Goal: Transaction & Acquisition: Purchase product/service

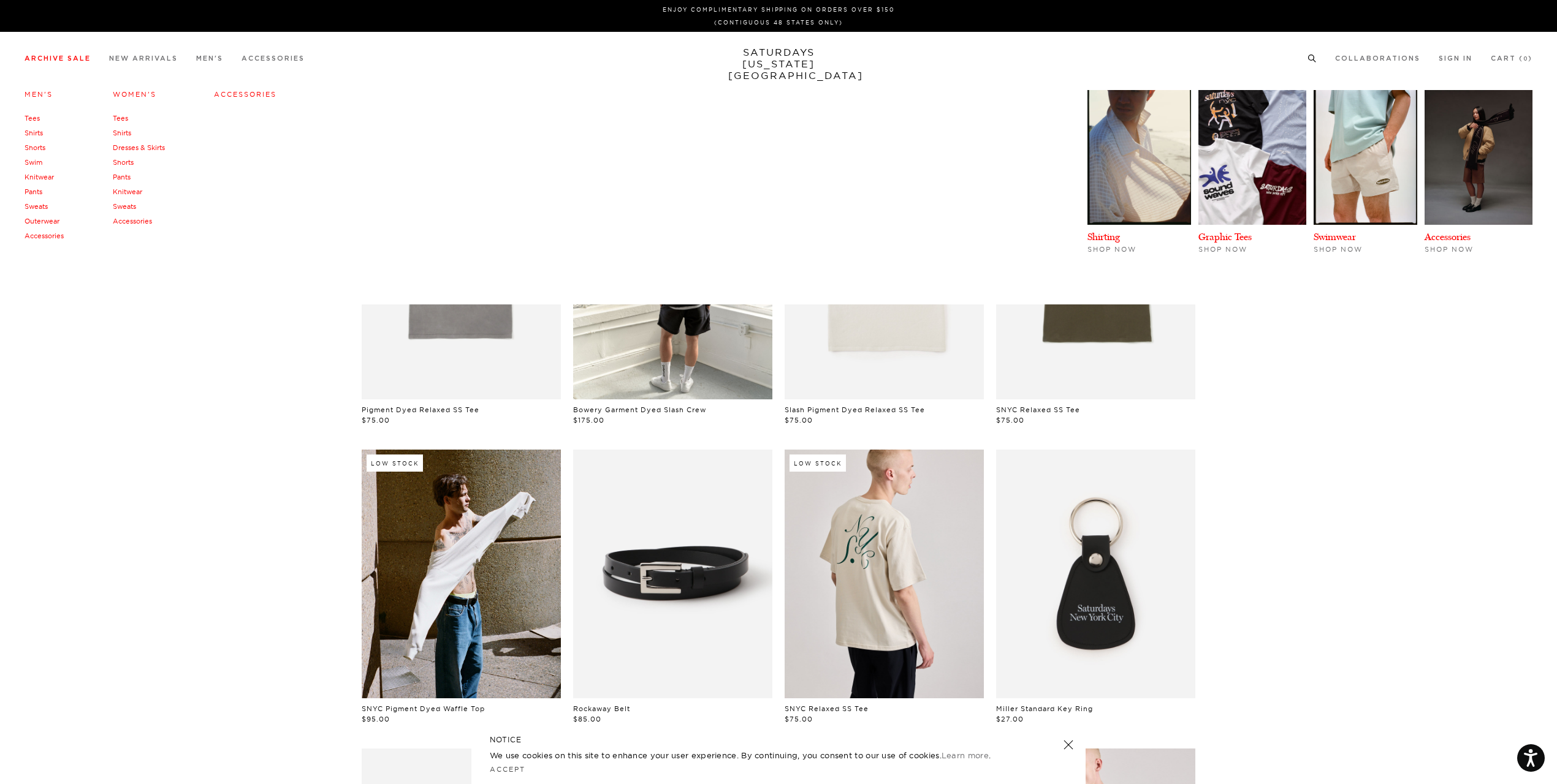
click at [35, 161] on link "Swim" at bounding box center [34, 162] width 18 height 8
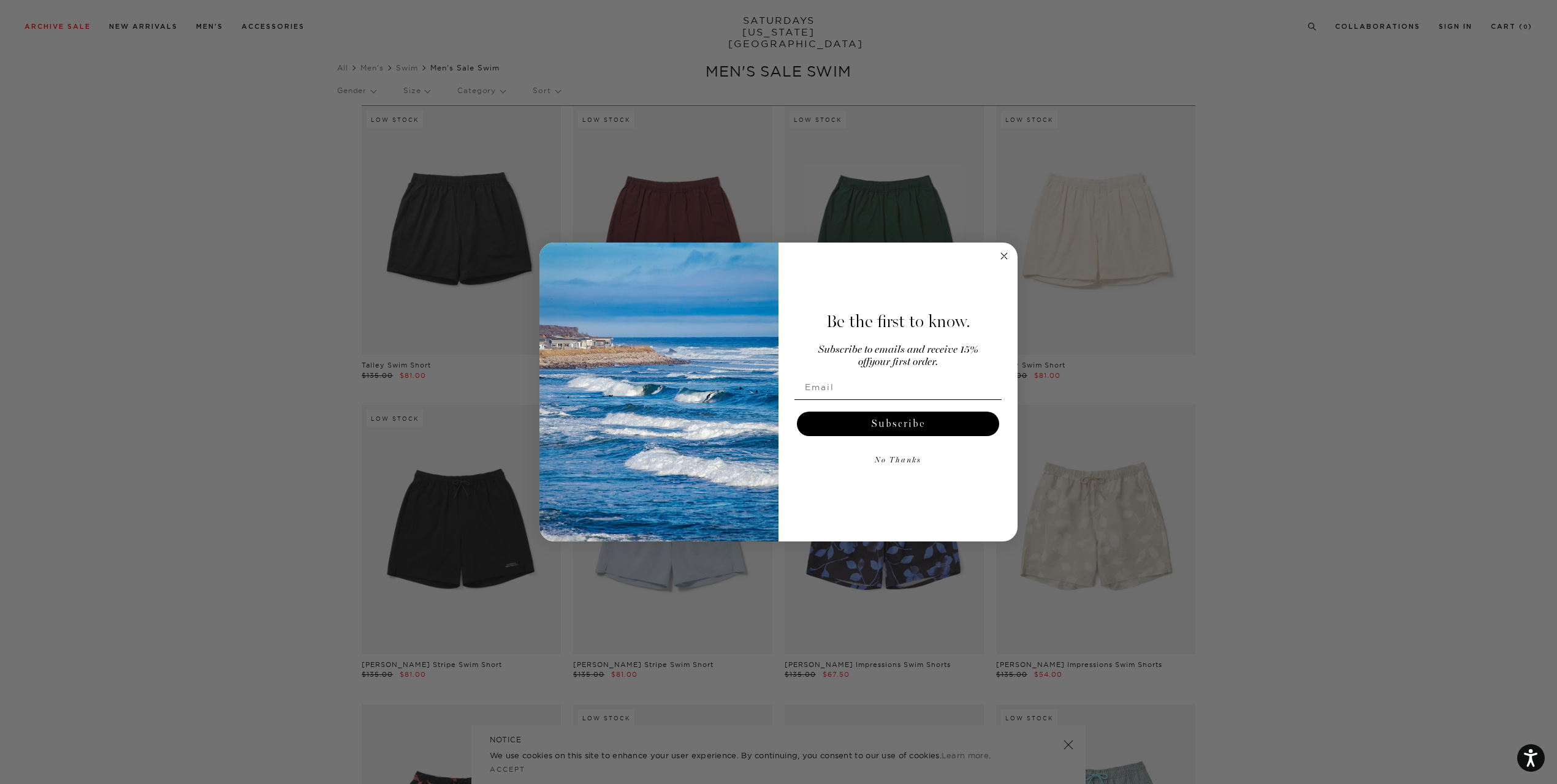
scroll to position [184, 0]
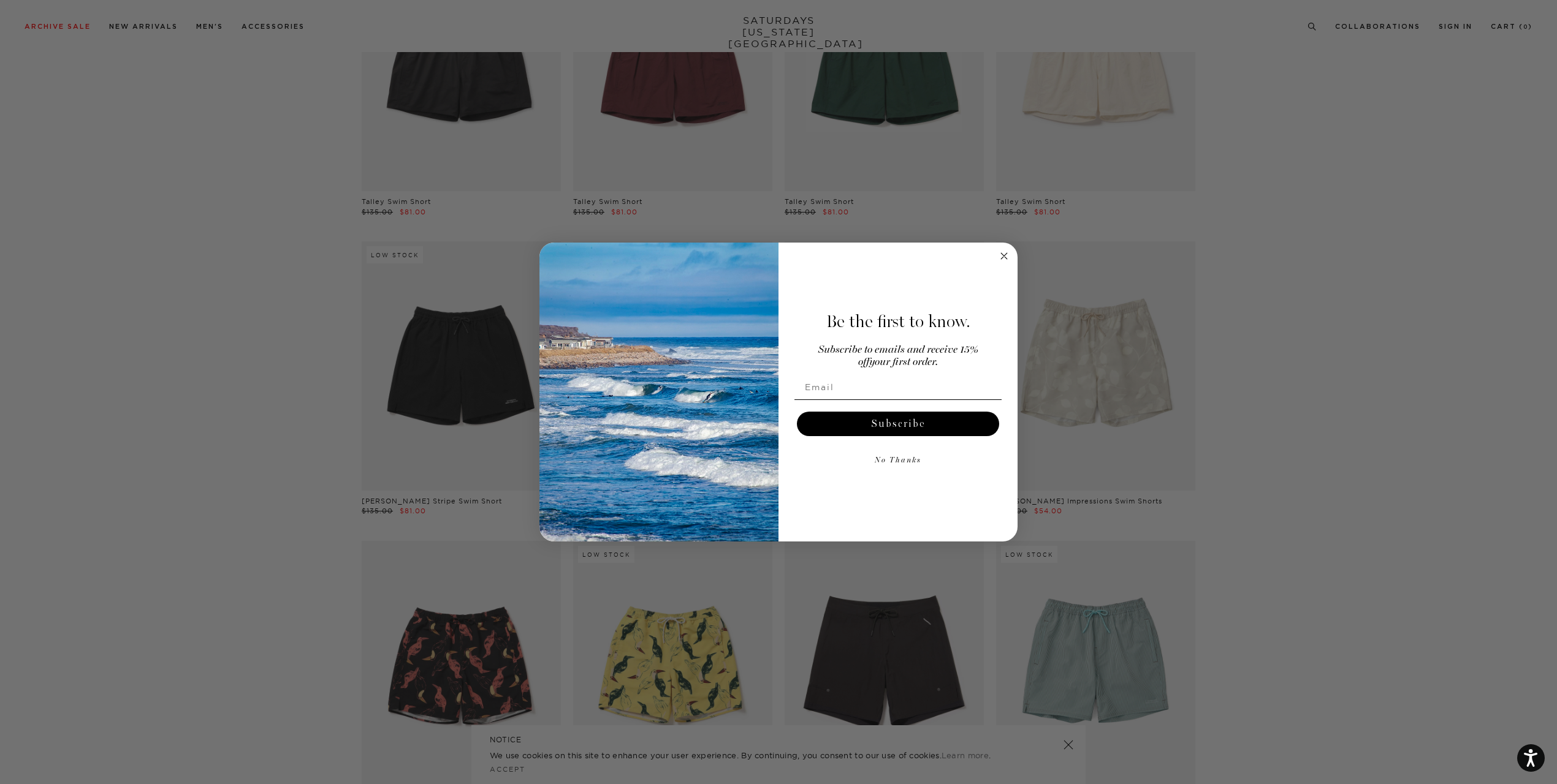
click at [901, 463] on button "No Thanks" at bounding box center [898, 460] width 208 height 25
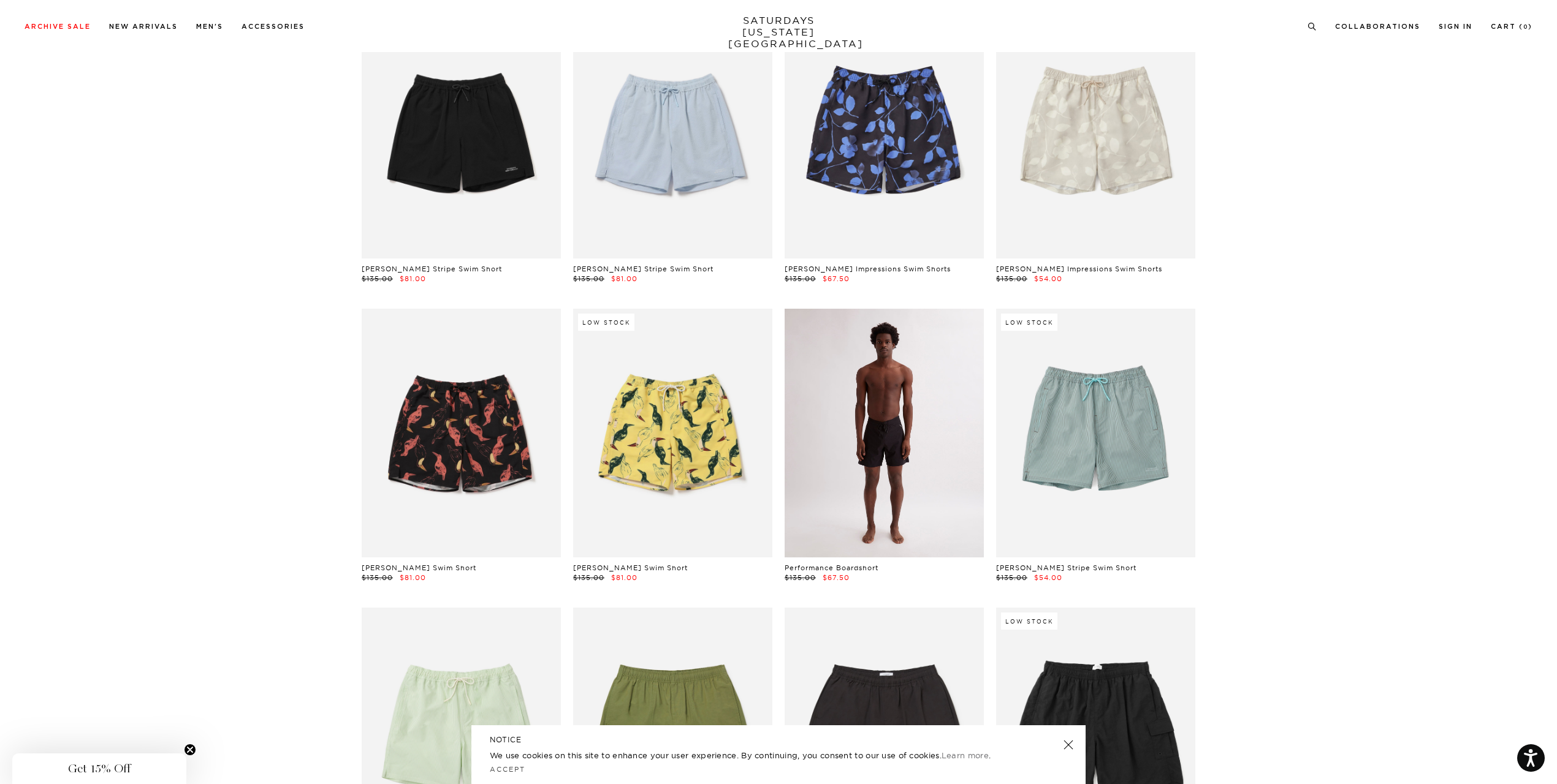
scroll to position [415, 0]
click at [901, 446] on link at bounding box center [884, 433] width 199 height 248
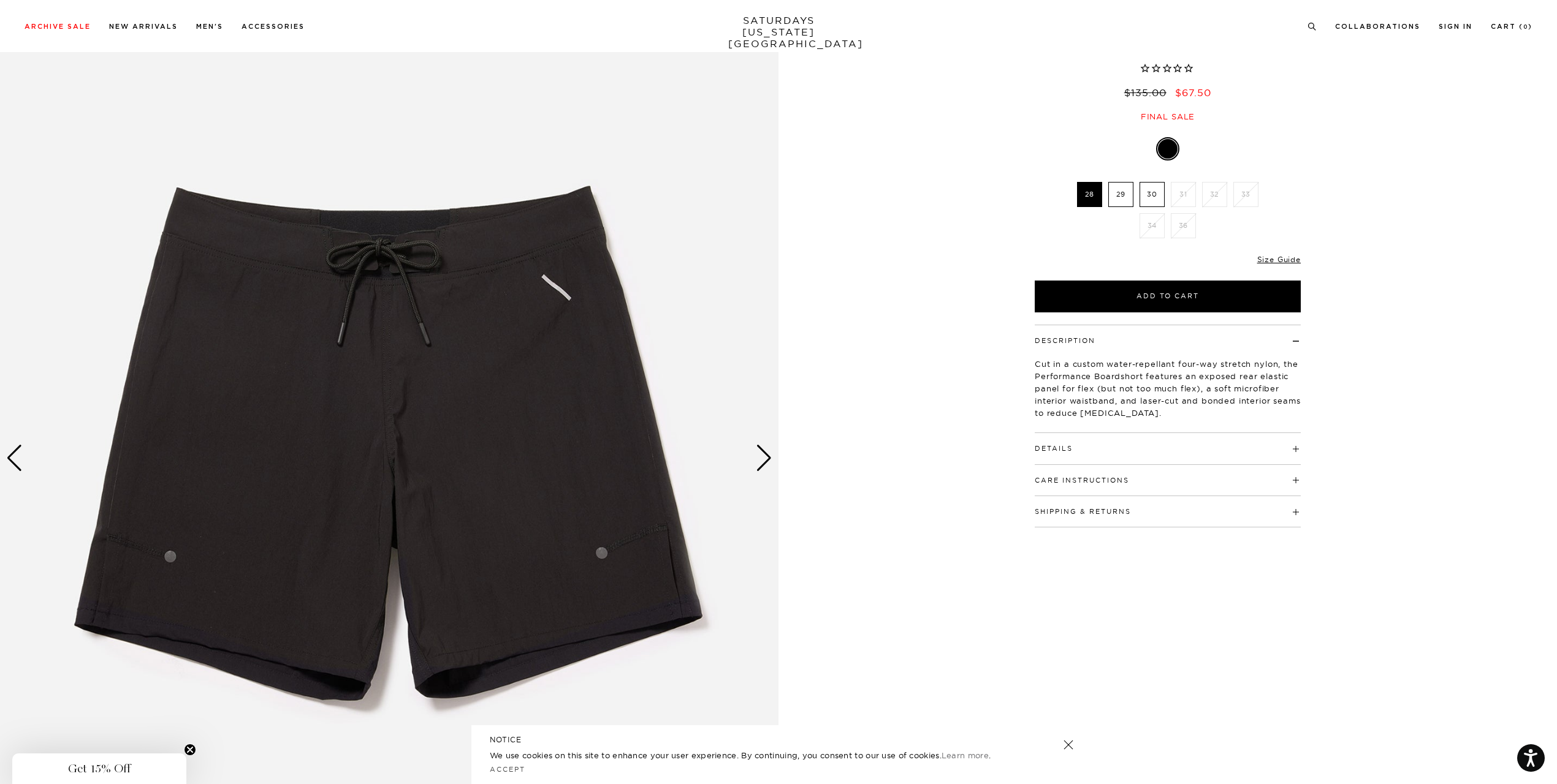
scroll to position [122, 0]
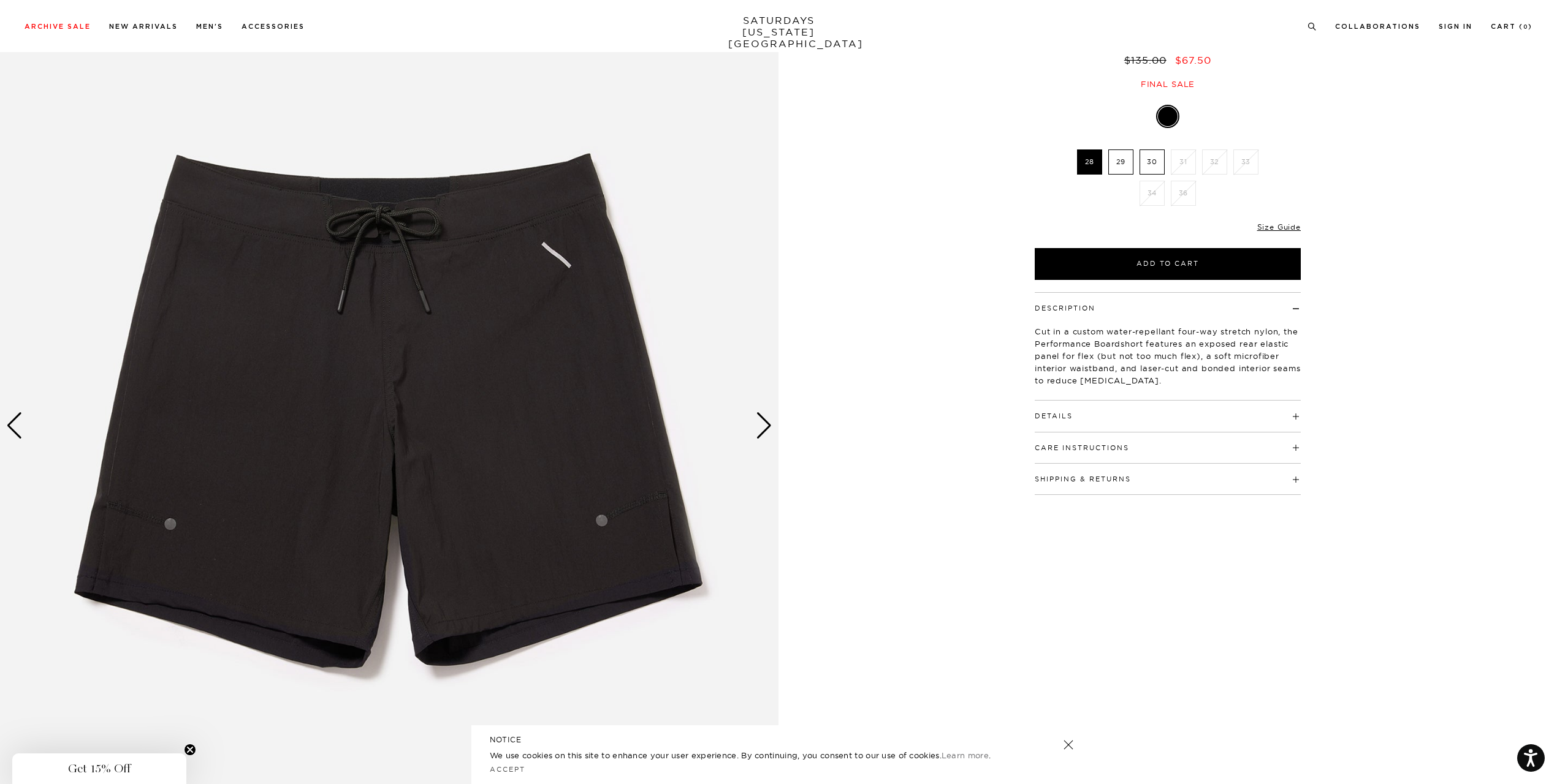
click at [764, 419] on div "Next slide" at bounding box center [764, 426] width 16 height 27
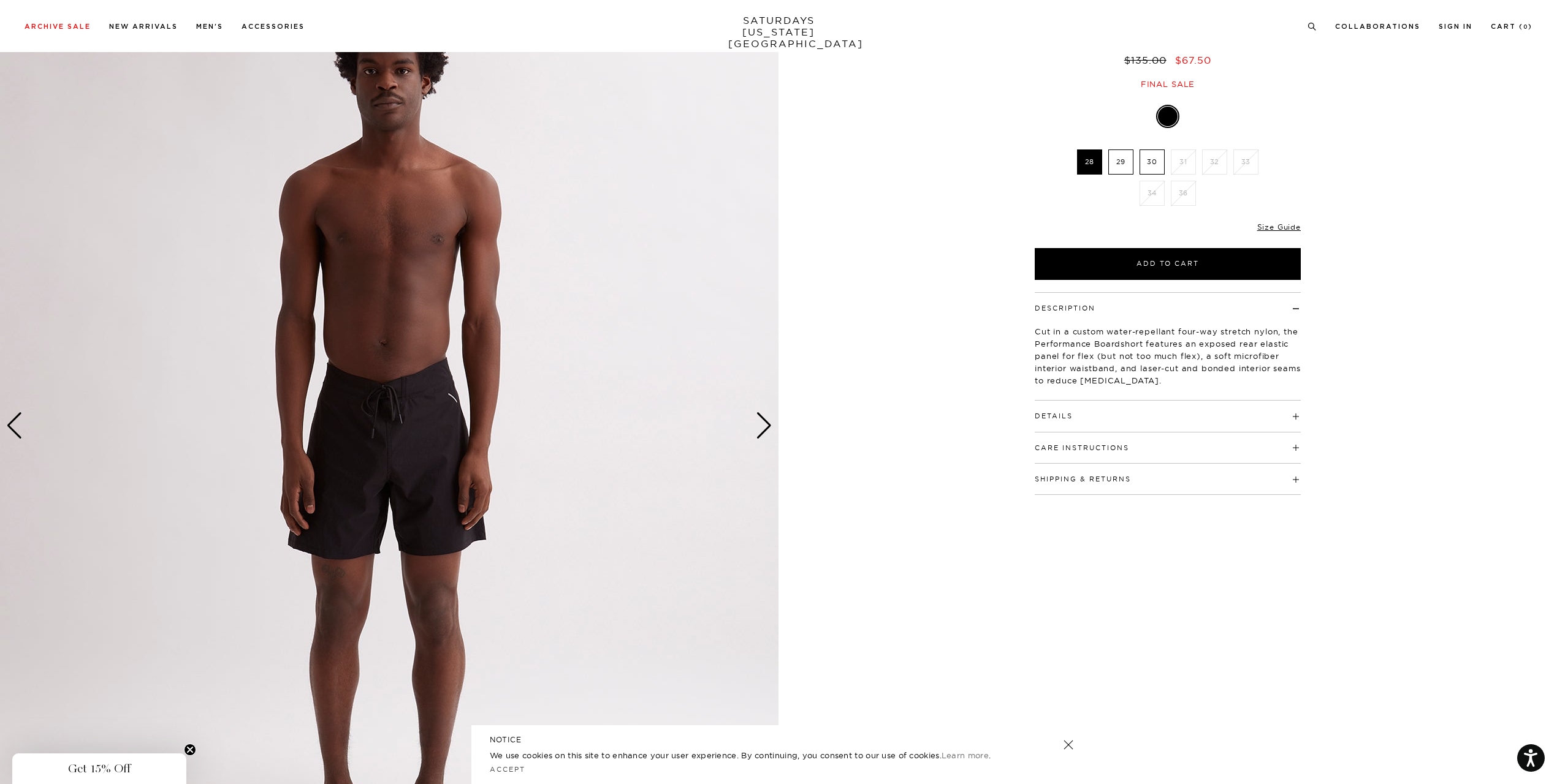
click at [764, 430] on div "Next slide" at bounding box center [764, 426] width 16 height 27
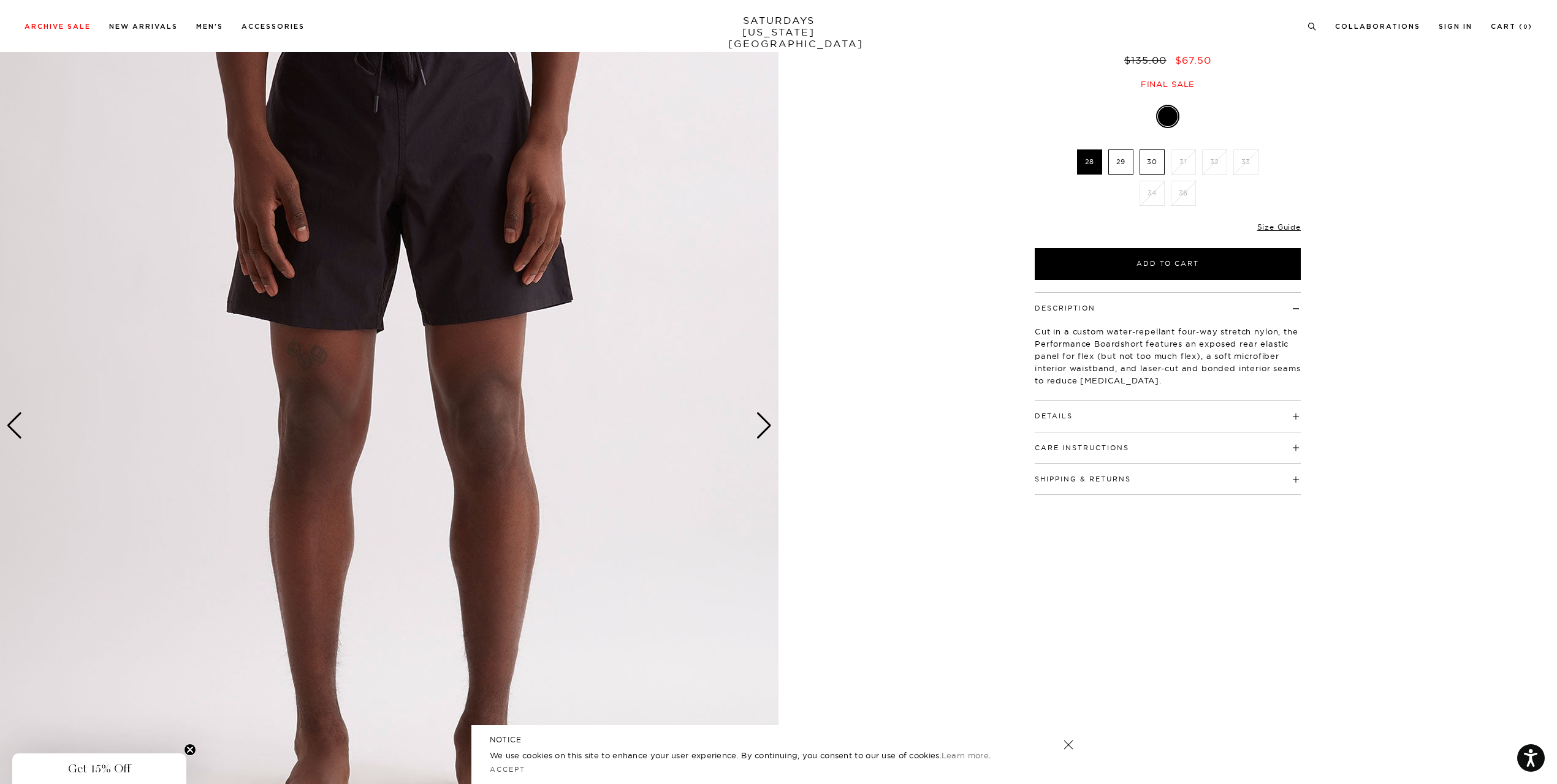
click at [764, 430] on div "Next slide" at bounding box center [764, 426] width 16 height 27
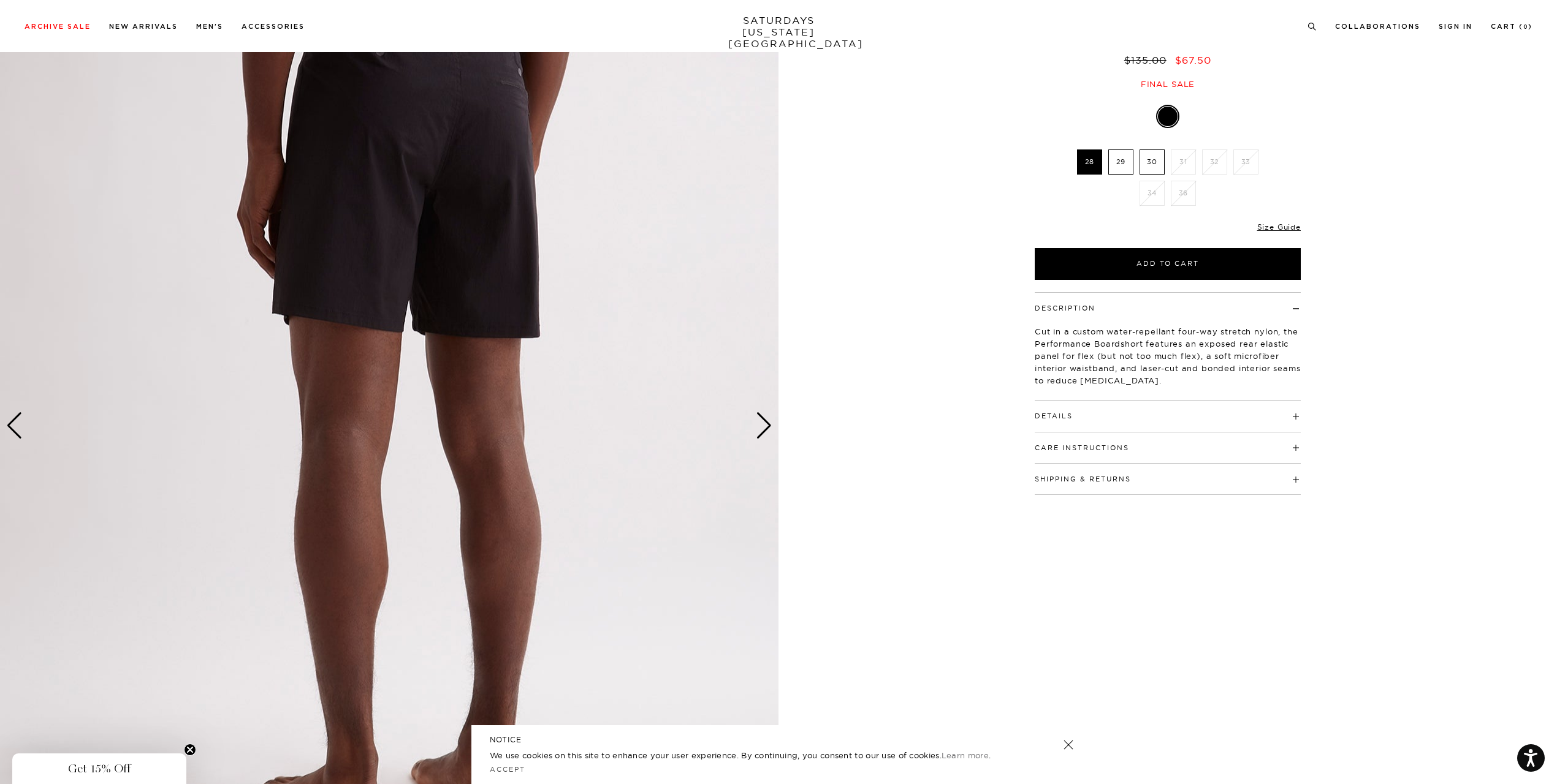
click at [764, 430] on div "Next slide" at bounding box center [764, 426] width 16 height 27
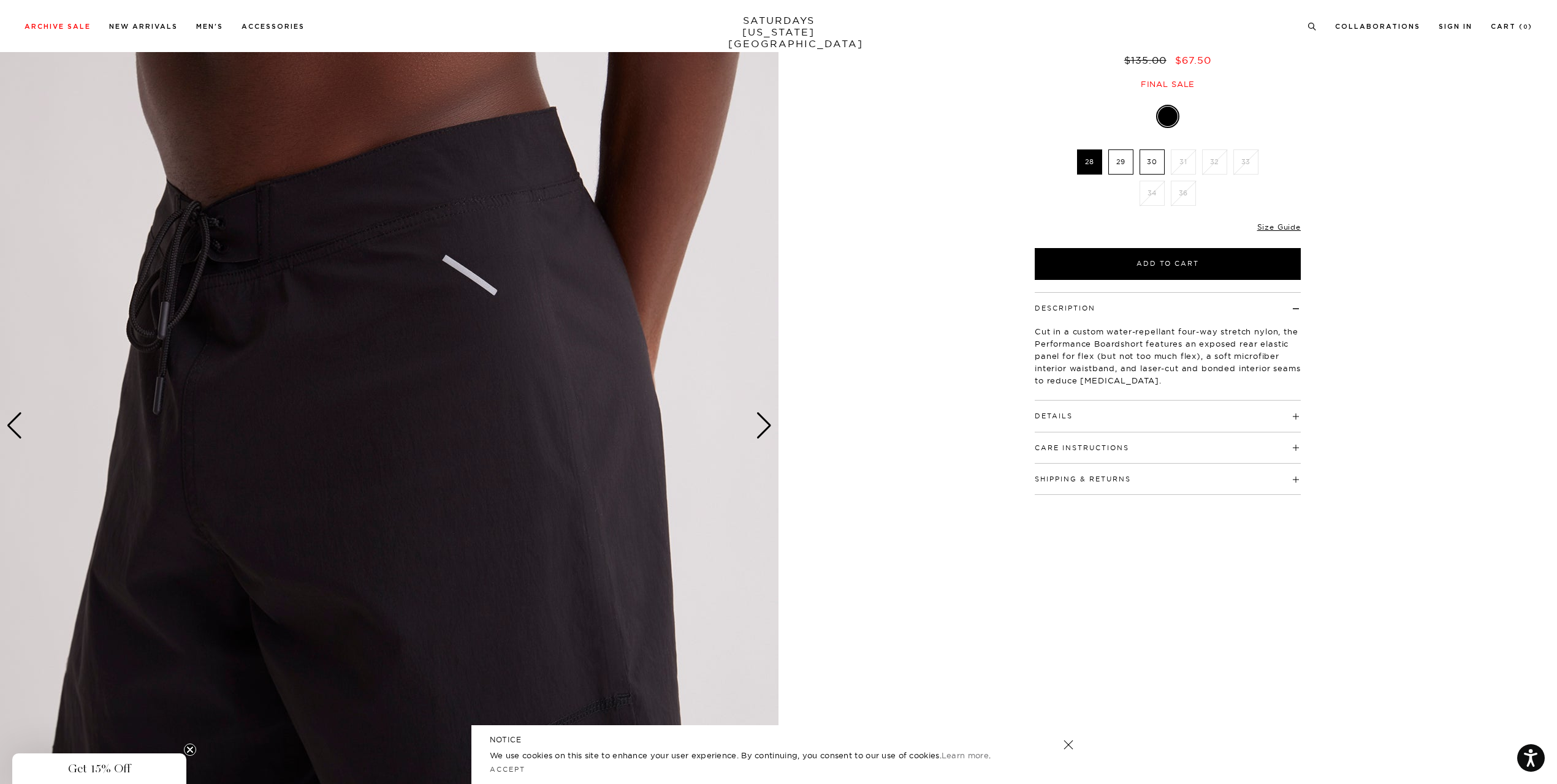
click at [764, 430] on div "Next slide" at bounding box center [764, 426] width 16 height 27
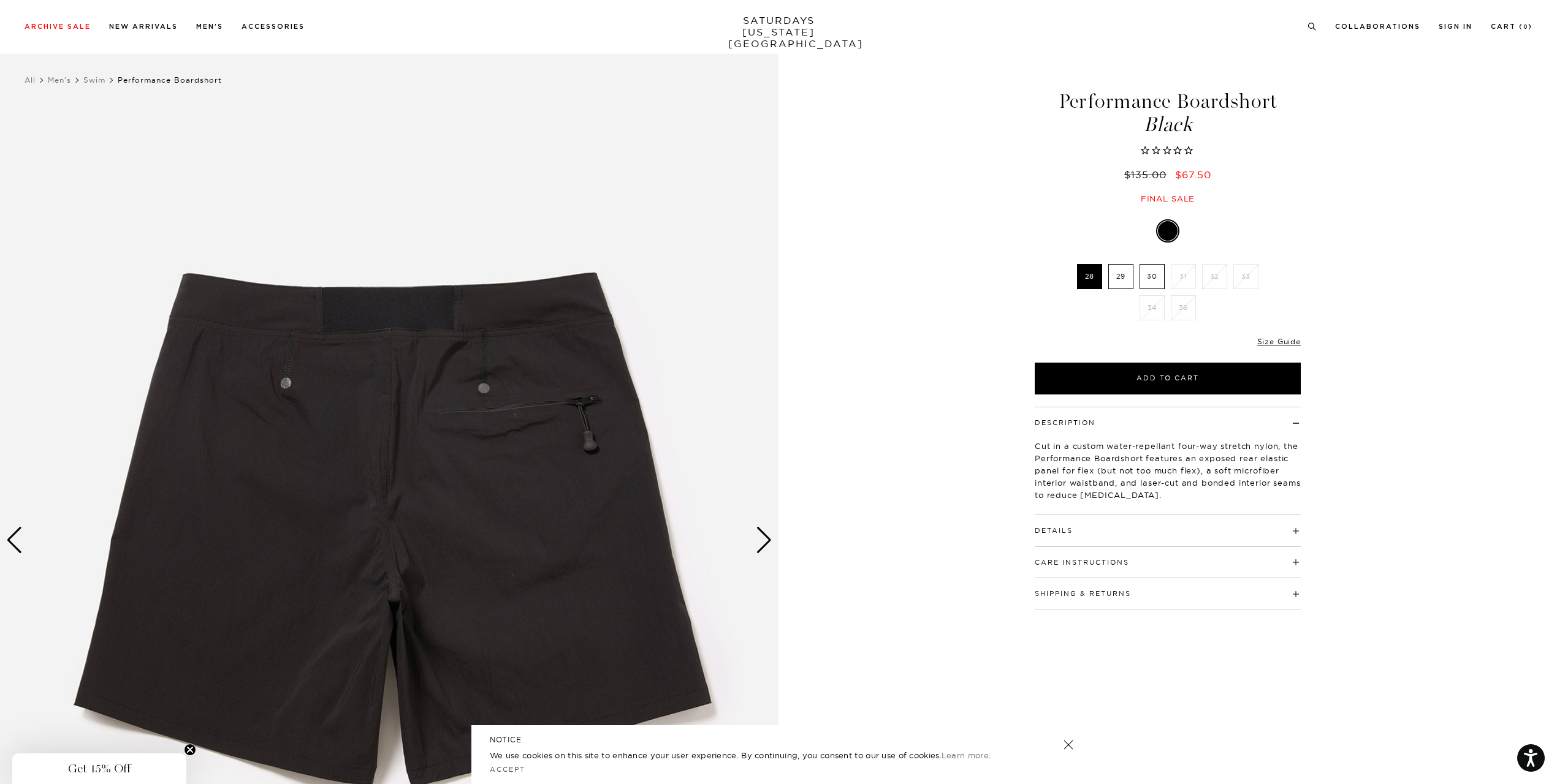
scroll to position [0, 0]
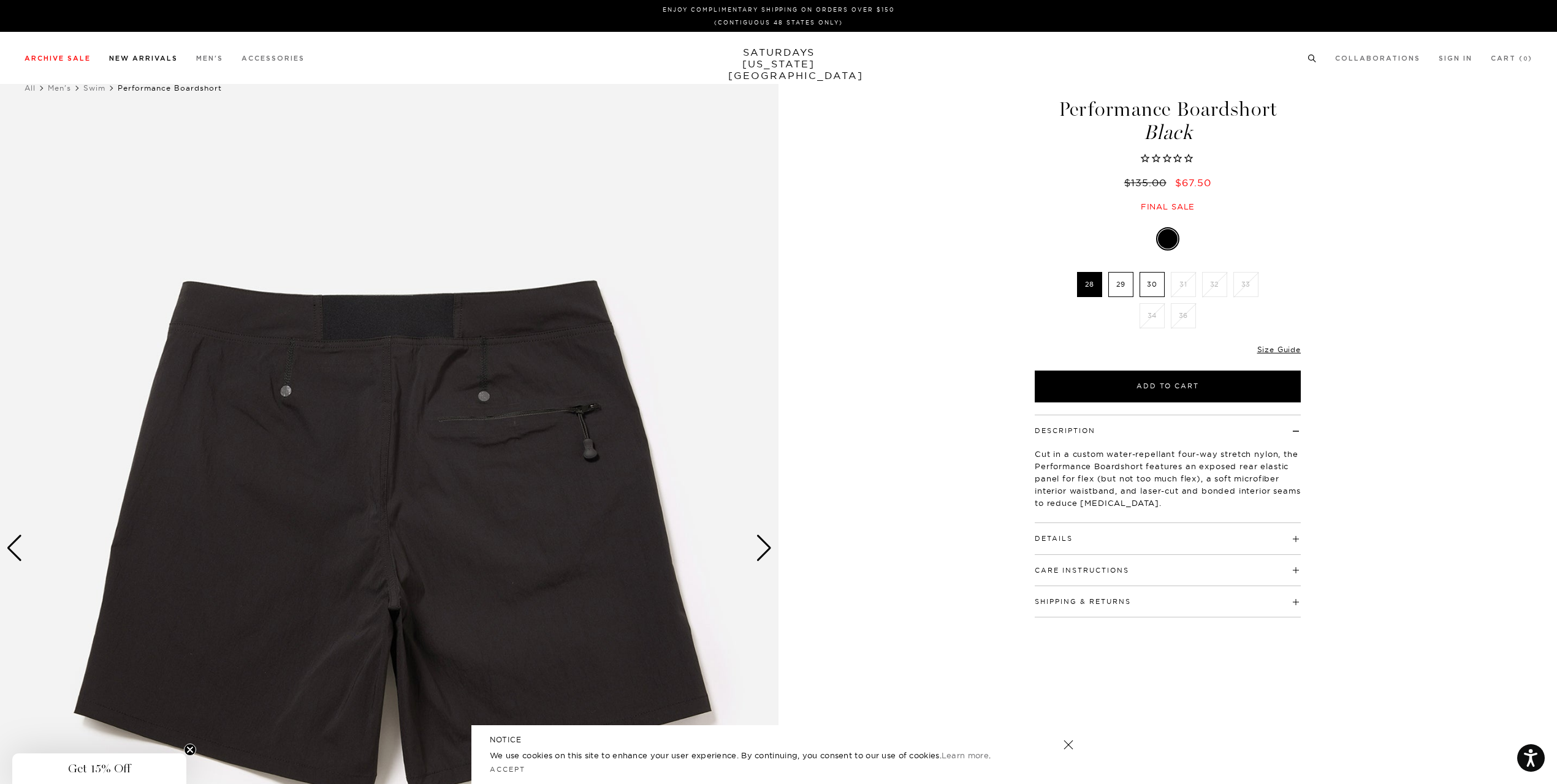
click at [159, 60] on link "New Arrivals" at bounding box center [143, 58] width 69 height 7
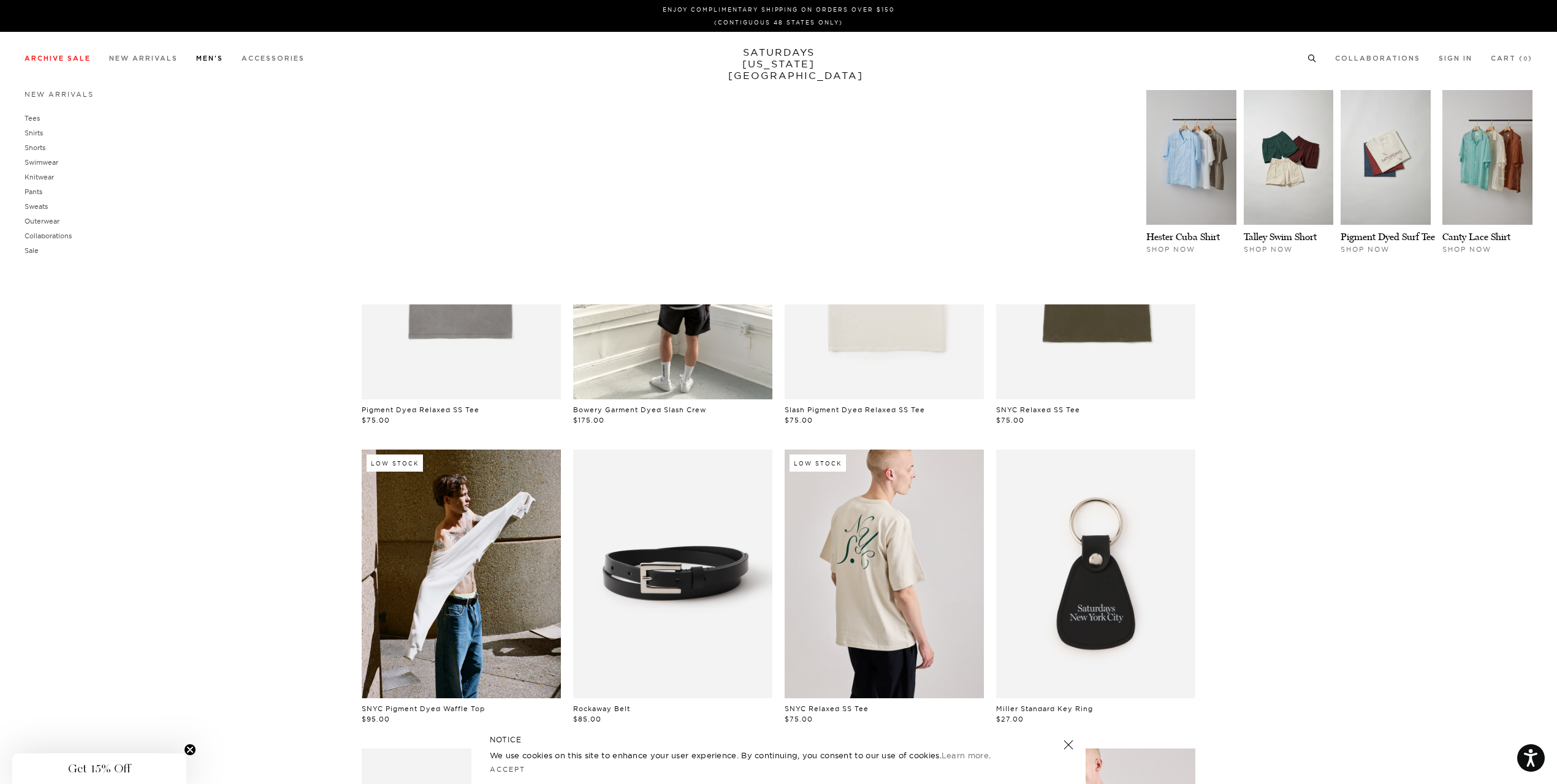
click at [212, 58] on link "Men's" at bounding box center [210, 58] width 27 height 7
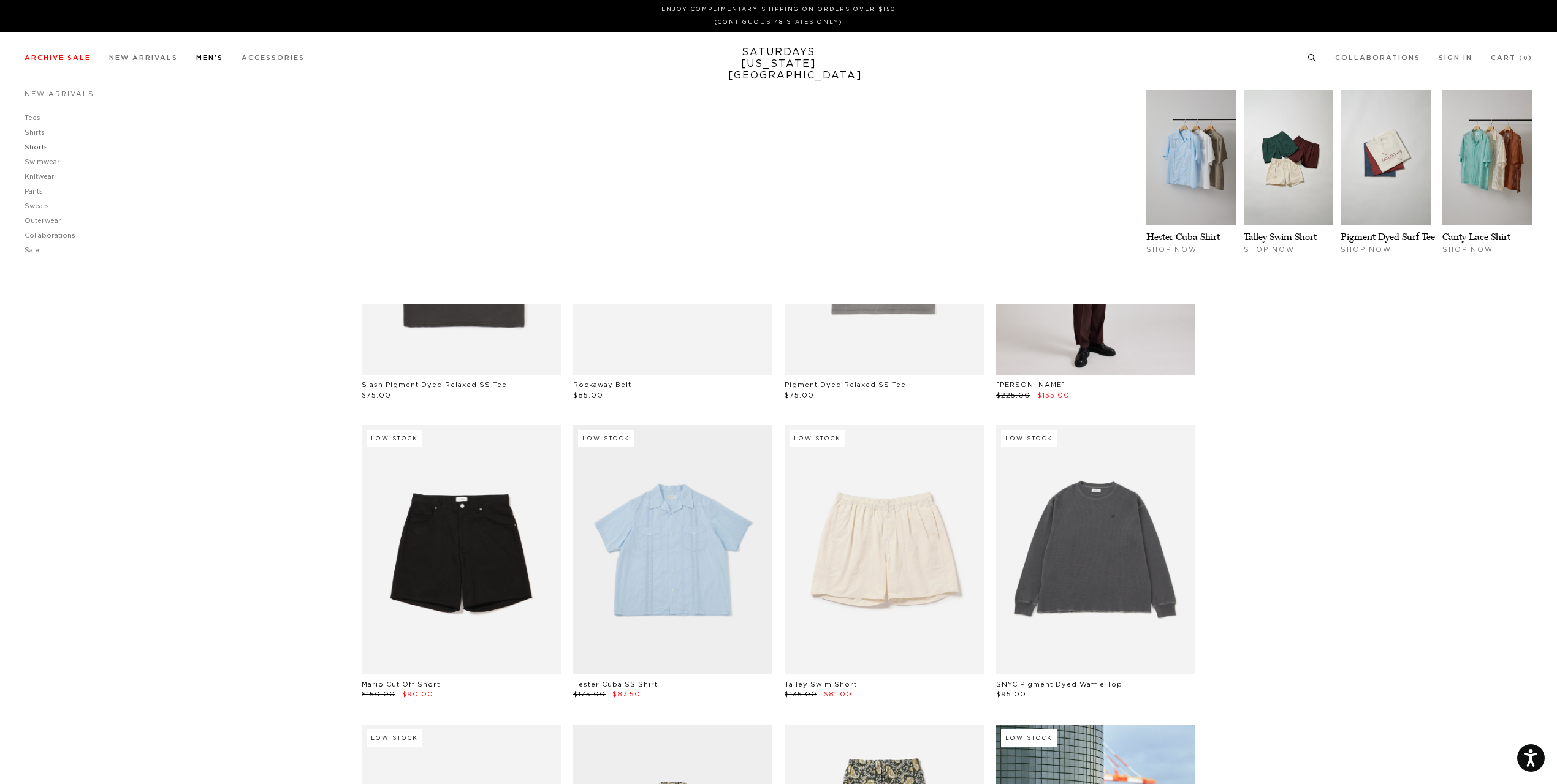
click at [37, 148] on link "Shorts" at bounding box center [36, 147] width 23 height 7
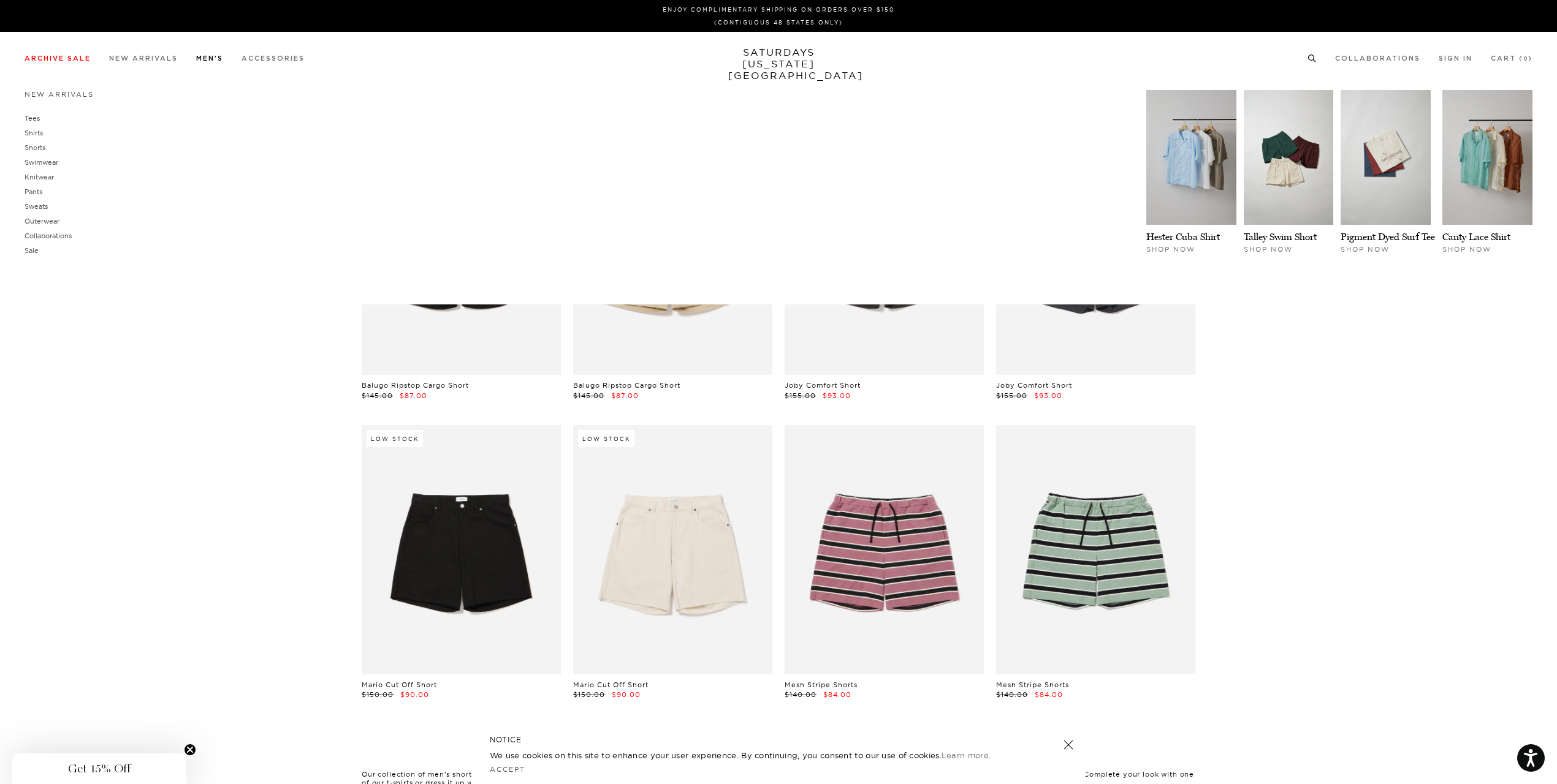
click at [213, 62] on link "Men's" at bounding box center [210, 58] width 27 height 7
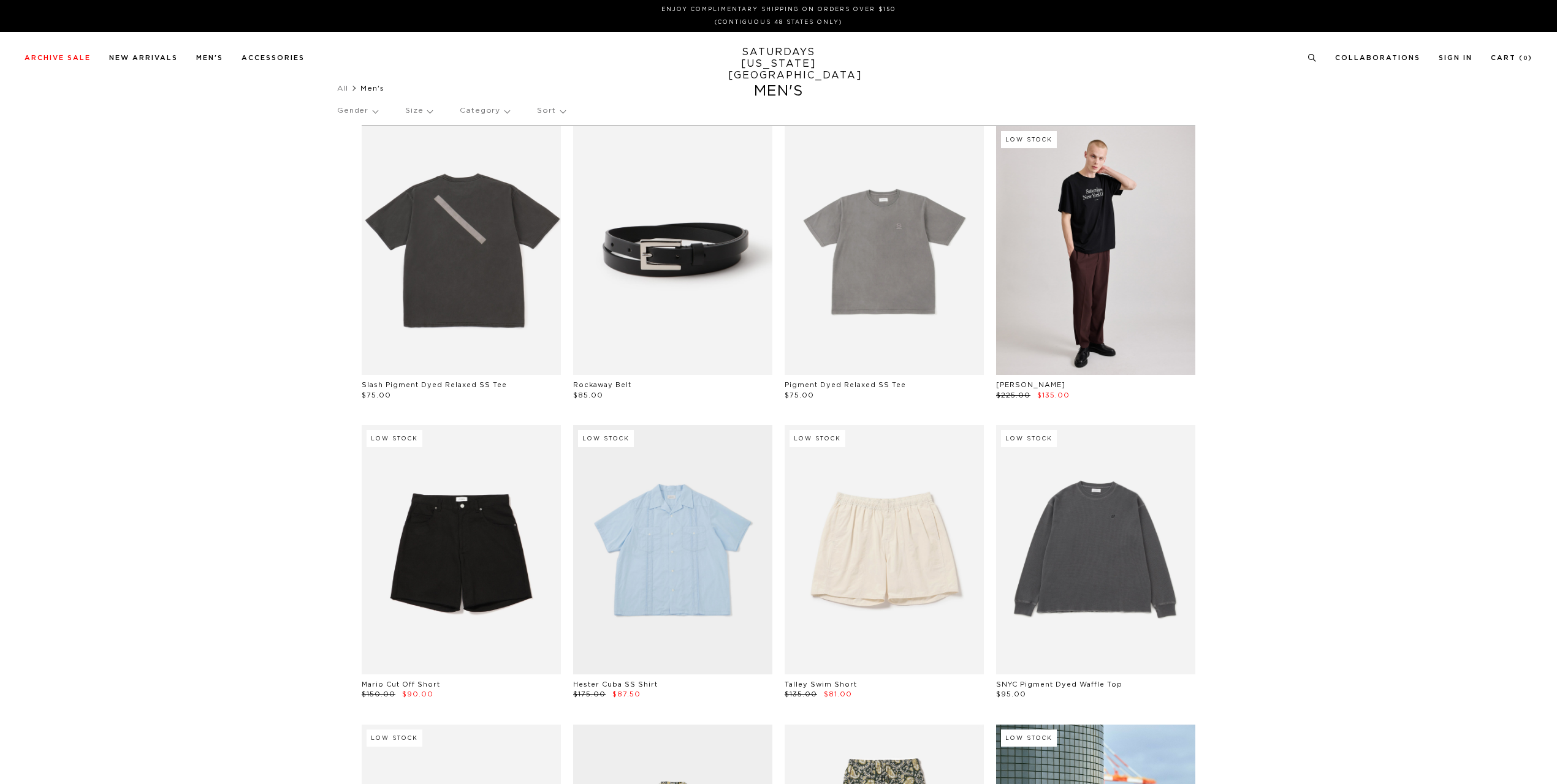
click at [50, 159] on link "Swimwear" at bounding box center [43, 162] width 36 height 7
